Goal: Task Accomplishment & Management: Manage account settings

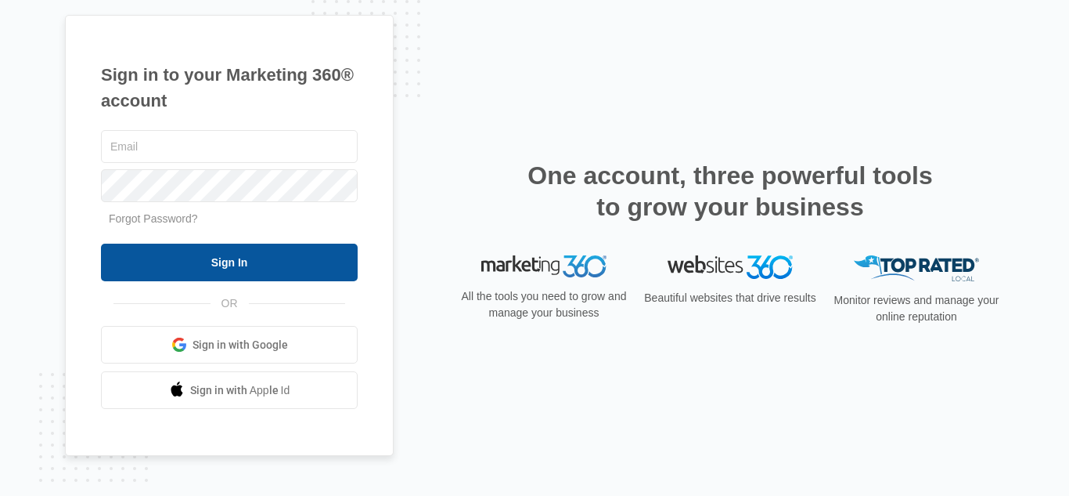
type input "[EMAIL_ADDRESS][DOMAIN_NAME]"
click at [229, 260] on input "Sign In" at bounding box center [229, 262] width 257 height 38
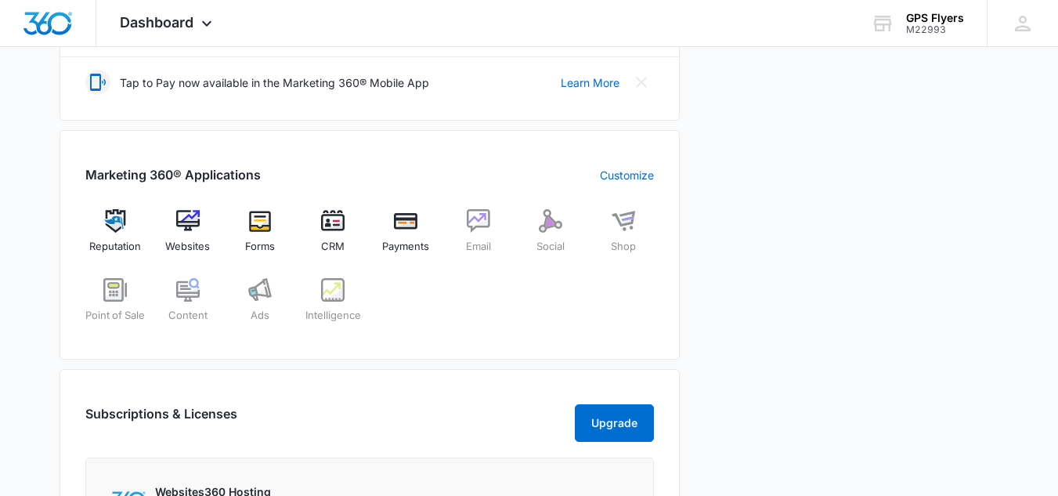
scroll to position [470, 0]
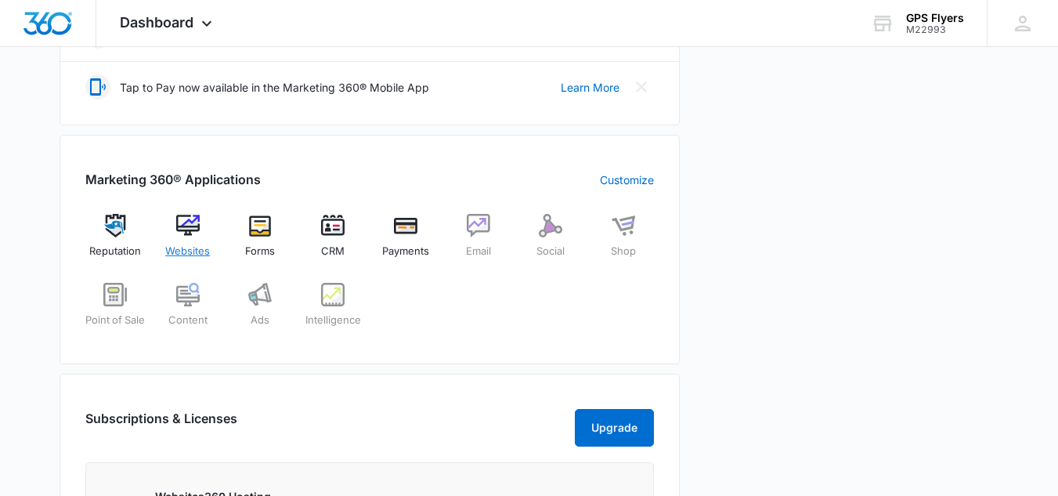
click at [183, 230] on img at bounding box center [187, 225] width 23 height 23
